Goal: Task Accomplishment & Management: Use online tool/utility

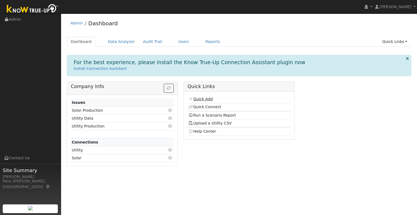
click at [209, 97] on link "Quick Add" at bounding box center [201, 99] width 24 height 4
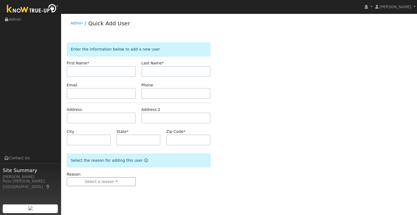
click at [82, 70] on input "text" at bounding box center [101, 71] width 69 height 11
type input "Jean"
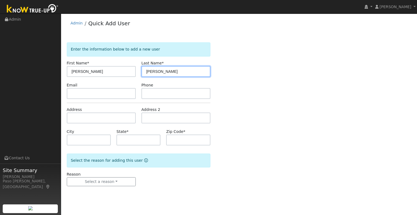
type input "Obermeier"
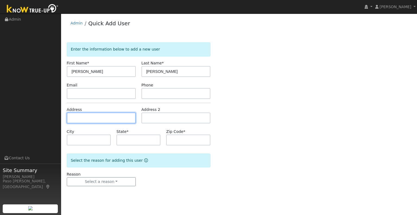
click at [80, 119] on input "text" at bounding box center [101, 117] width 69 height 11
type input "312 Wild Mustard Lane"
type input "Paso Robles"
type input "CA"
type input "93446"
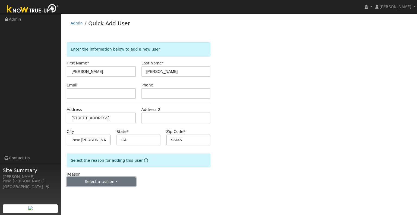
click at [97, 181] on button "Select a reason" at bounding box center [101, 181] width 69 height 9
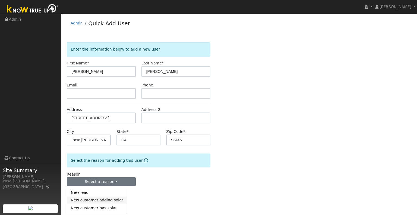
click at [92, 201] on link "New customer adding solar" at bounding box center [97, 200] width 60 height 8
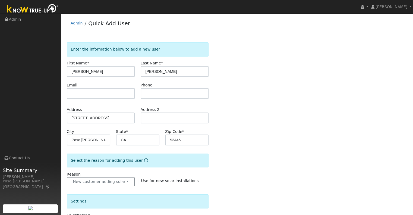
click at [252, 174] on div "Enter the information below to add a new user First Name * Jean Last Name * Obe…" at bounding box center [237, 195] width 341 height 306
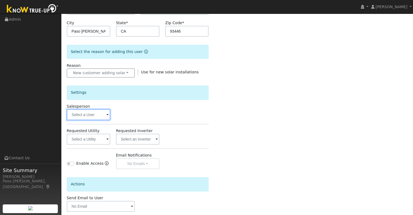
click at [96, 114] on input "text" at bounding box center [88, 114] width 43 height 11
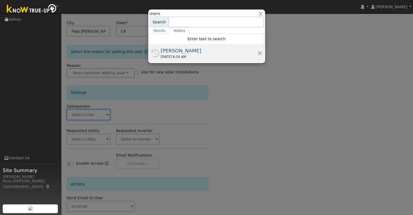
click at [176, 55] on div "09/26/2025 8:54 AM" at bounding box center [209, 56] width 97 height 5
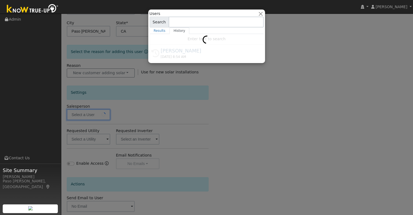
type input "[PERSON_NAME]"
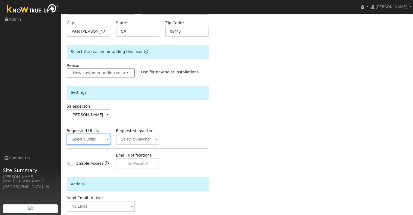
click at [105, 136] on input "text" at bounding box center [88, 139] width 43 height 11
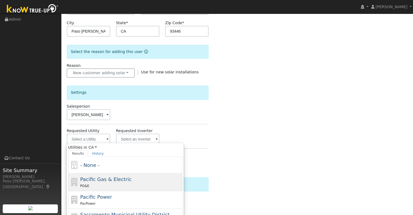
click at [104, 180] on span "Pacific Gas & Electric" at bounding box center [105, 179] width 51 height 6
type input "Pacific Gas & Electric"
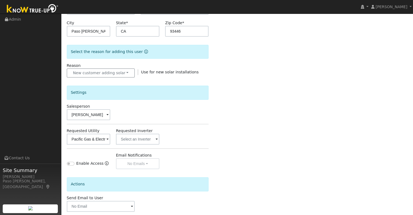
click at [249, 148] on div "Enter the information below to add a new user First Name * Jean Last Name * Obe…" at bounding box center [237, 87] width 341 height 306
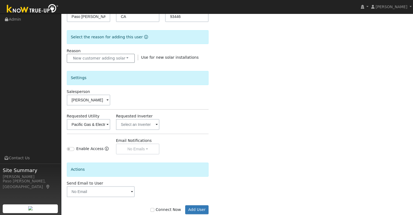
scroll to position [136, 0]
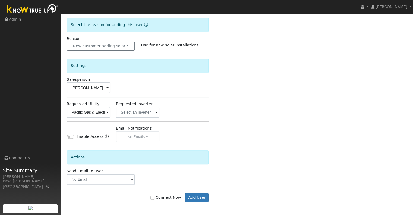
click at [172, 197] on label "Connect Now" at bounding box center [166, 198] width 30 height 6
click at [154, 197] on input "Connect Now" at bounding box center [153, 198] width 4 height 4
checkbox input "true"
click at [200, 197] on button "Add User" at bounding box center [197, 197] width 24 height 9
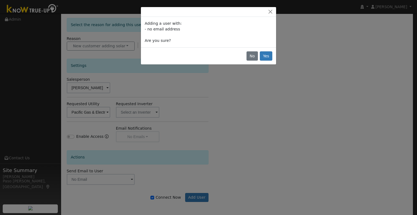
click at [269, 51] on div "No Yes" at bounding box center [208, 55] width 135 height 17
click at [268, 55] on button "Yes" at bounding box center [266, 55] width 12 height 9
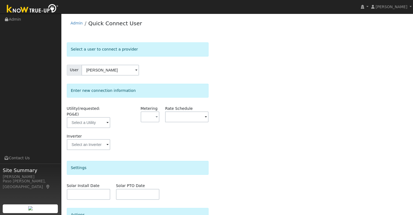
click at [106, 120] on span at bounding box center [107, 123] width 2 height 6
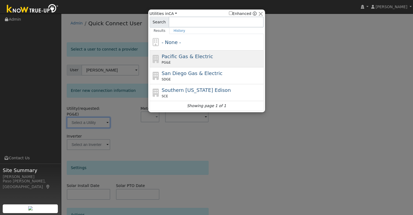
click at [185, 59] on div "Pacific Gas & Electric PG&E" at bounding box center [212, 59] width 101 height 12
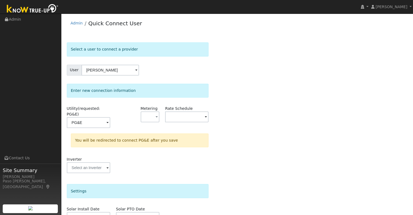
type input "PG&E"
click at [155, 117] on button "button" at bounding box center [150, 116] width 19 height 11
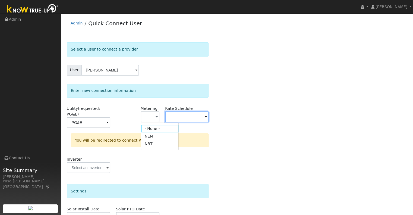
click at [191, 121] on input "text" at bounding box center [186, 116] width 43 height 11
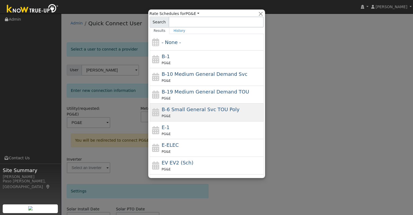
scroll to position [54, 0]
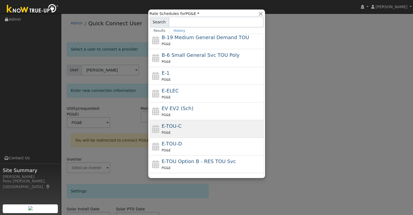
click at [192, 130] on div "PG&E" at bounding box center [212, 133] width 101 height 6
type input "E-TOU-C"
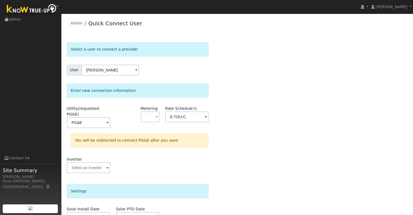
click at [250, 141] on div "Select a user to connect a provider User Jean Obermeier Account Default Account…" at bounding box center [237, 165] width 341 height 247
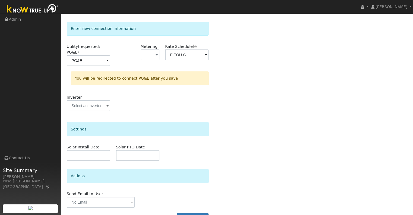
scroll to position [71, 0]
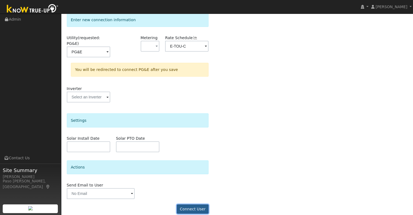
click at [193, 204] on button "Connect User" at bounding box center [193, 208] width 32 height 9
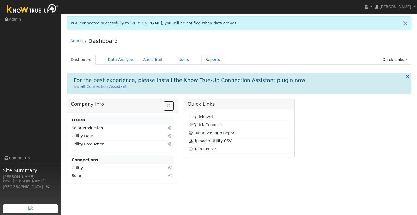
click at [202, 60] on link "Reports" at bounding box center [213, 60] width 23 height 10
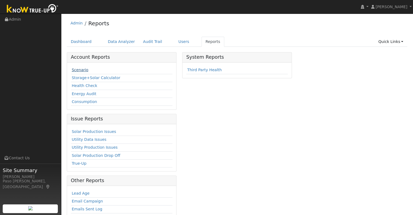
click at [79, 69] on link "Scenario" at bounding box center [80, 70] width 17 height 4
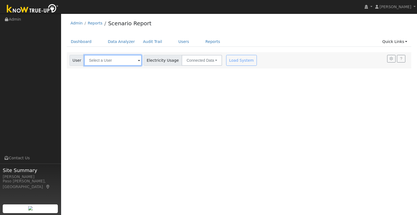
click at [131, 61] on input "text" at bounding box center [113, 60] width 58 height 11
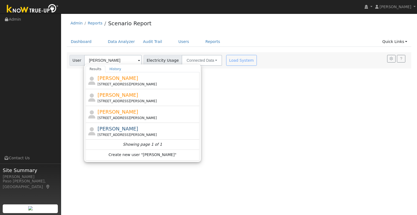
click at [128, 126] on span "[PERSON_NAME]" at bounding box center [118, 129] width 41 height 6
type input "[PERSON_NAME]"
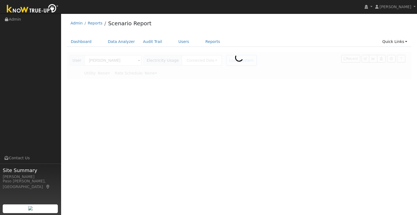
type input "Pacific Gas & Electric"
type input "E-TOU-C"
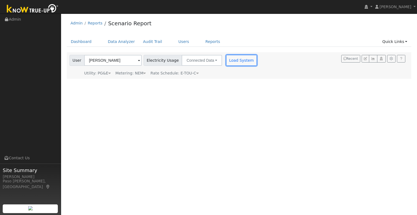
click at [231, 58] on button "Load System" at bounding box center [241, 60] width 31 height 11
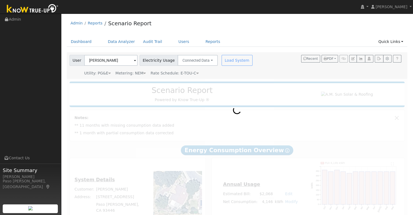
click at [143, 74] on icon at bounding box center [144, 73] width 2 height 4
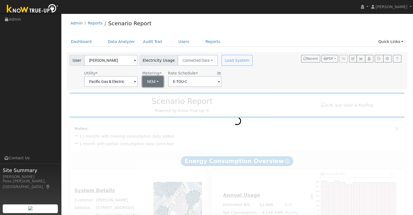
click at [155, 78] on button "NEM" at bounding box center [152, 81] width 21 height 11
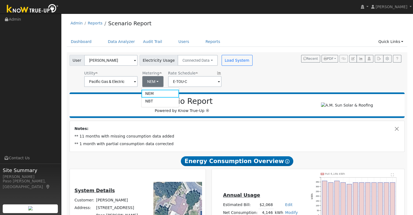
click at [248, 83] on div "User [PERSON_NAME] Account Default Account Default Account [STREET_ADDRESS][PER…" at bounding box center [236, 70] width 336 height 34
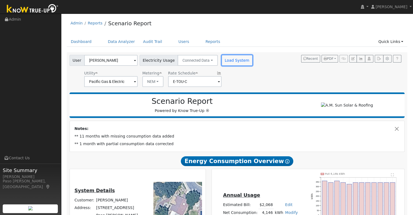
click at [228, 62] on button "Load System" at bounding box center [237, 60] width 31 height 11
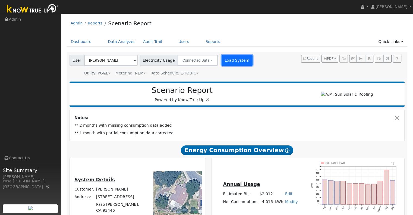
click at [223, 61] on button "Load System" at bounding box center [237, 60] width 31 height 11
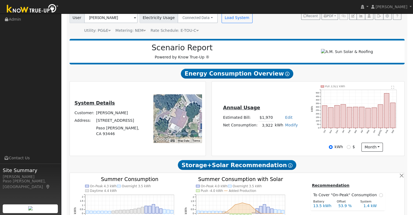
scroll to position [33, 0]
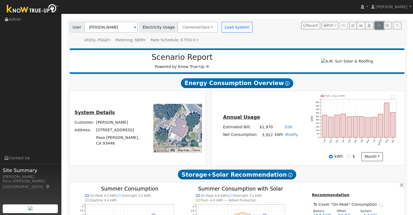
click at [380, 27] on button "button" at bounding box center [379, 26] width 8 height 8
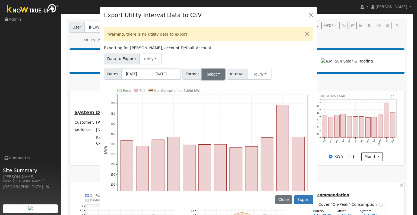
click at [207, 71] on button "Select" at bounding box center [213, 74] width 23 height 11
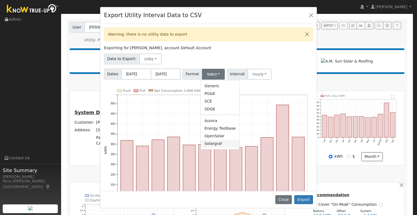
click at [209, 143] on link "Solargraf" at bounding box center [220, 144] width 39 height 8
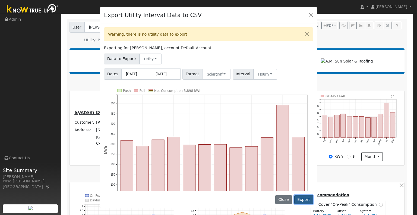
click at [302, 200] on button "Export" at bounding box center [303, 199] width 19 height 9
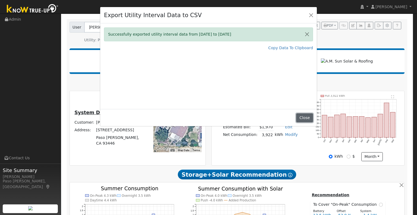
click at [306, 119] on button "Close" at bounding box center [304, 117] width 17 height 9
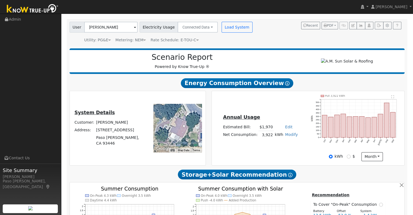
click at [290, 137] on link "Modify" at bounding box center [291, 134] width 13 height 4
click at [279, 147] on link "Add Consumption" at bounding box center [271, 143] width 45 height 8
type input "3922"
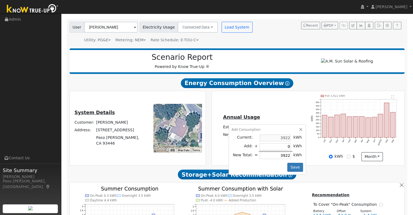
type input "1"
type input "3923"
type input "15"
type input "3937"
type input "150"
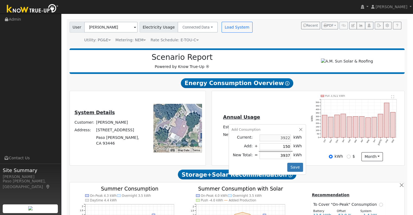
type input "4072"
type input "1500"
type input "5422"
type input "1500"
click at [289, 167] on button "Save" at bounding box center [295, 167] width 16 height 9
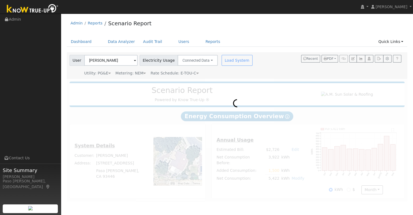
scroll to position [0, 0]
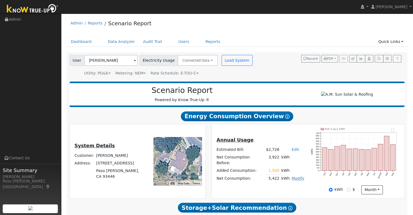
click at [296, 176] on link "Modify" at bounding box center [298, 178] width 13 height 4
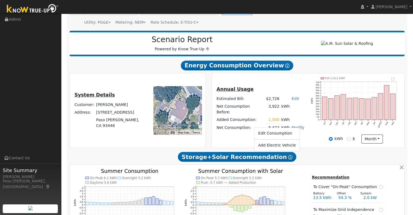
scroll to position [54, 0]
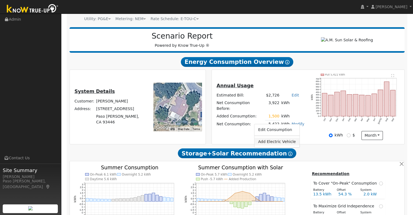
click at [284, 145] on link "Add Electric Vehicle" at bounding box center [277, 142] width 45 height 8
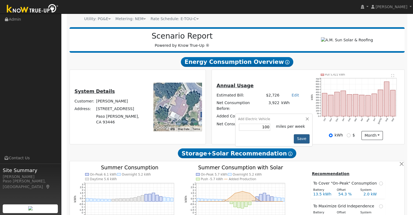
type input "100"
click at [294, 137] on button "Save" at bounding box center [302, 138] width 16 height 9
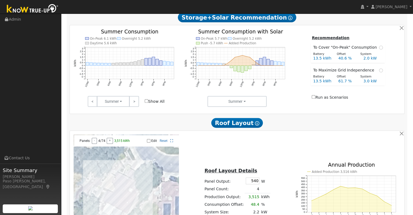
scroll to position [305, 0]
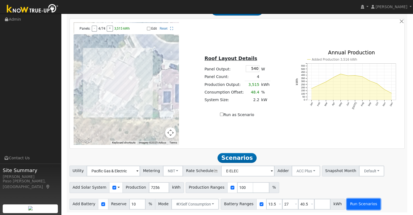
click at [349, 203] on button "Run Scenarios" at bounding box center [363, 204] width 33 height 11
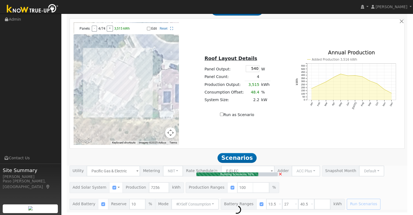
type input "4.8"
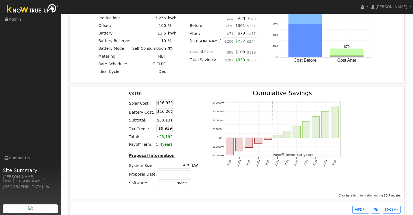
scroll to position [685, 0]
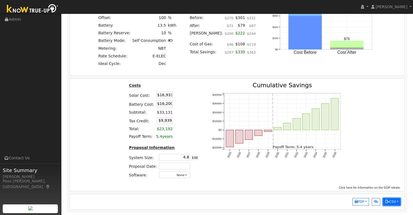
click at [389, 201] on icon "button" at bounding box center [387, 201] width 4 height 3
click at [378, 184] on link "Scenario Interval Data (Before)" at bounding box center [366, 184] width 67 height 8
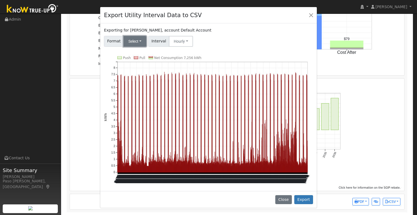
click at [138, 43] on button "Select" at bounding box center [135, 41] width 23 height 11
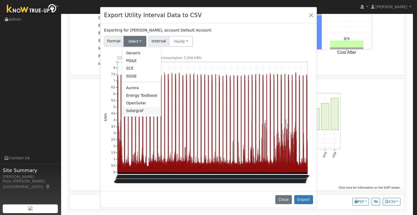
click at [136, 111] on link "Solargraf" at bounding box center [141, 111] width 39 height 8
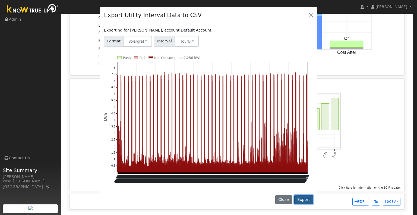
click at [301, 195] on button "Export" at bounding box center [303, 199] width 19 height 9
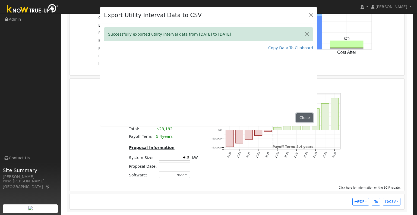
drag, startPoint x: 301, startPoint y: 117, endPoint x: 303, endPoint y: 115, distance: 3.1
click at [301, 117] on button "Close" at bounding box center [304, 117] width 17 height 9
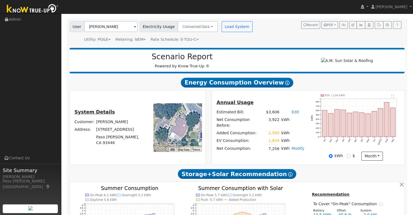
scroll to position [54, 0]
